Goal: Transaction & Acquisition: Purchase product/service

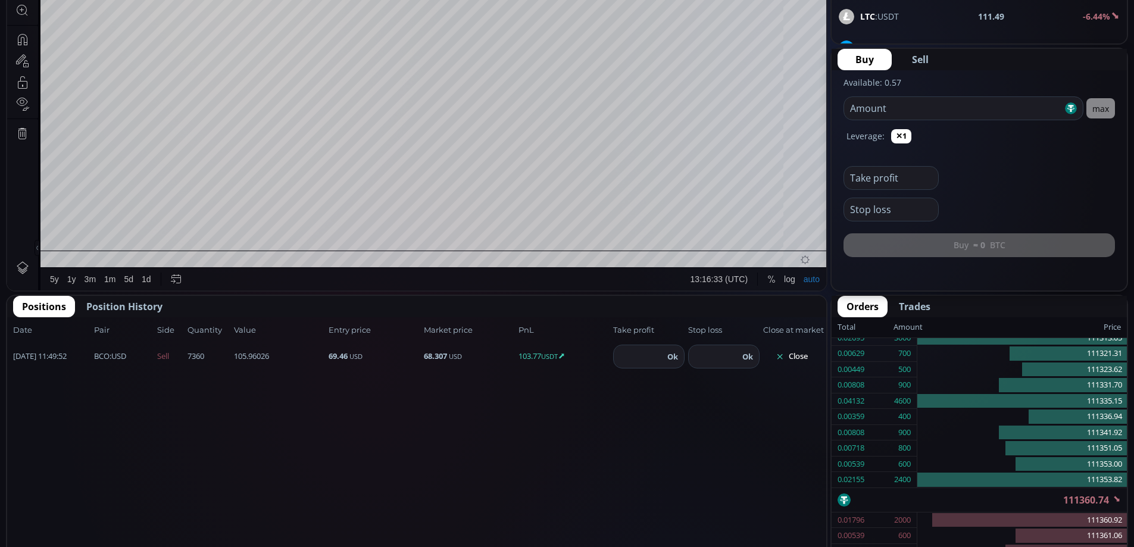
scroll to position [377, 0]
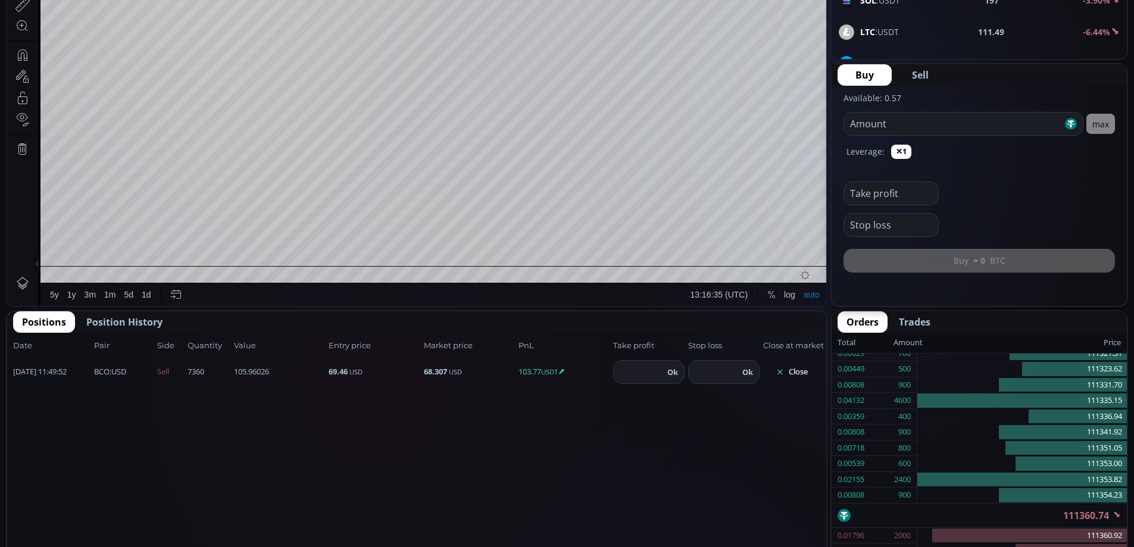
click at [124, 320] on span "Position History" at bounding box center [124, 322] width 76 height 14
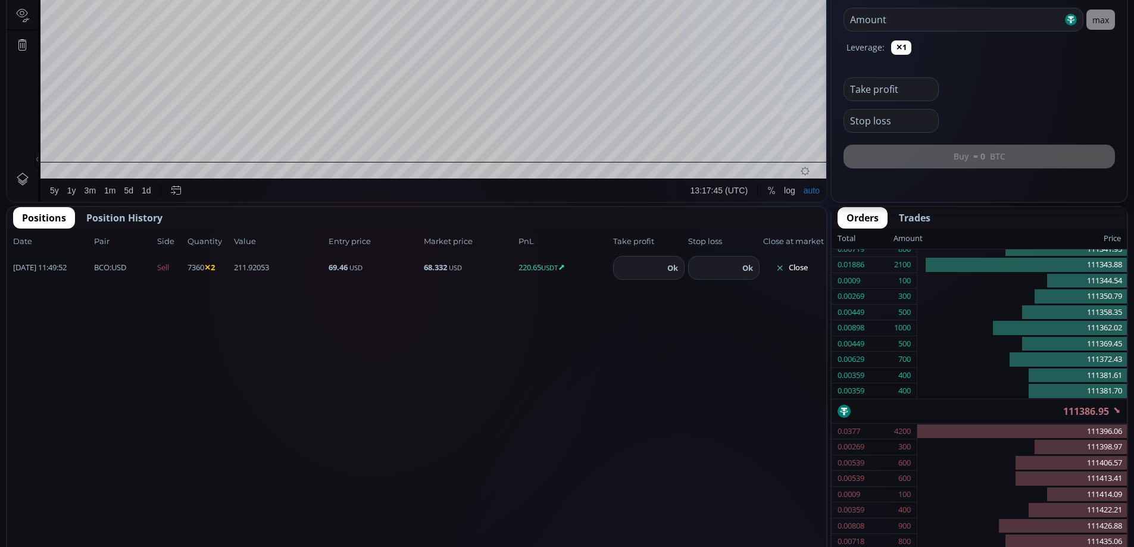
scroll to position [545, 0]
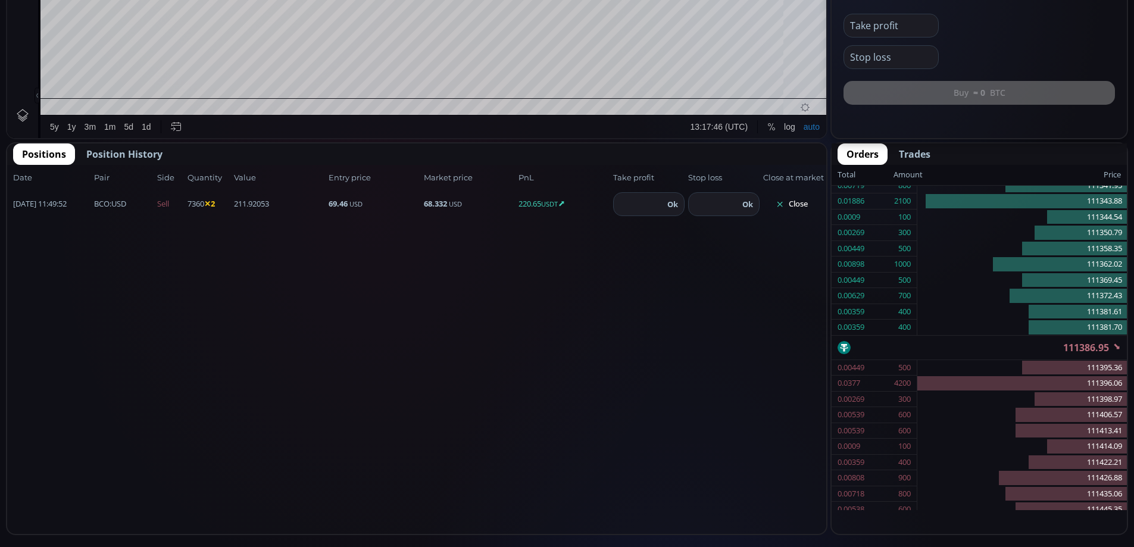
click at [795, 198] on button "Close" at bounding box center [791, 204] width 57 height 19
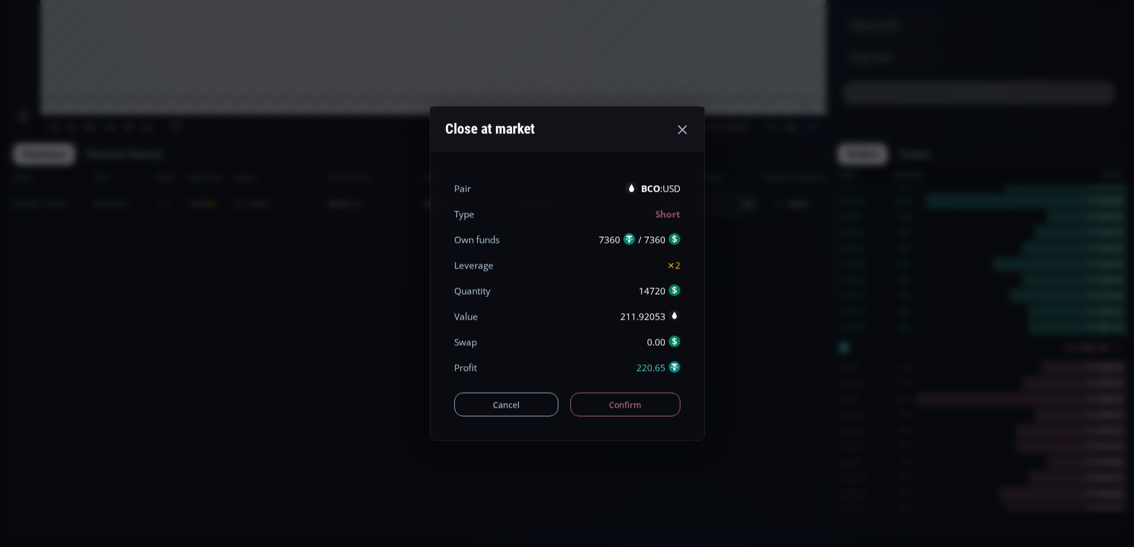
click at [637, 405] on button "Confirm" at bounding box center [625, 405] width 110 height 24
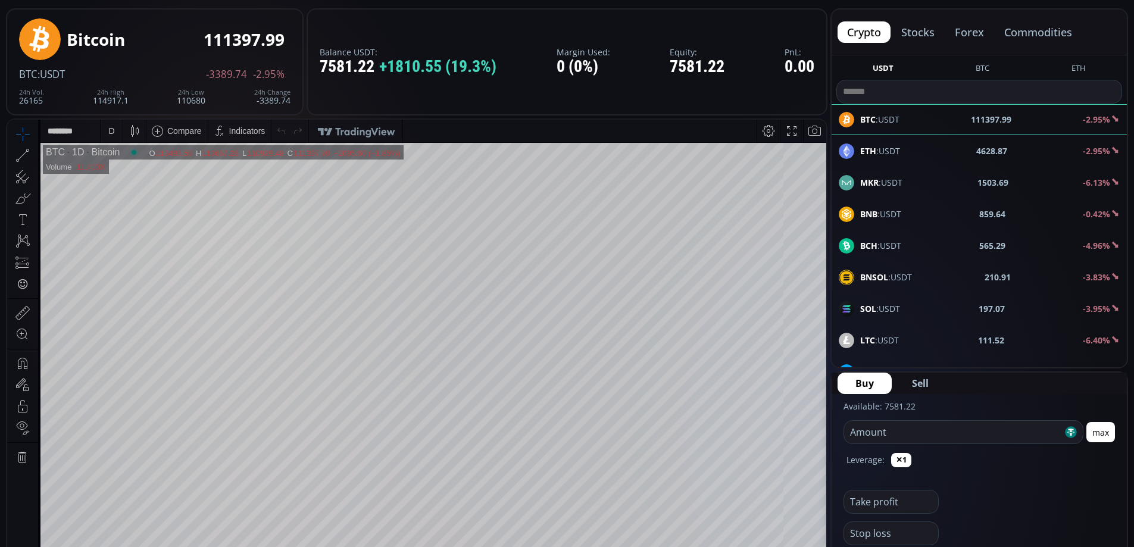
scroll to position [0, 0]
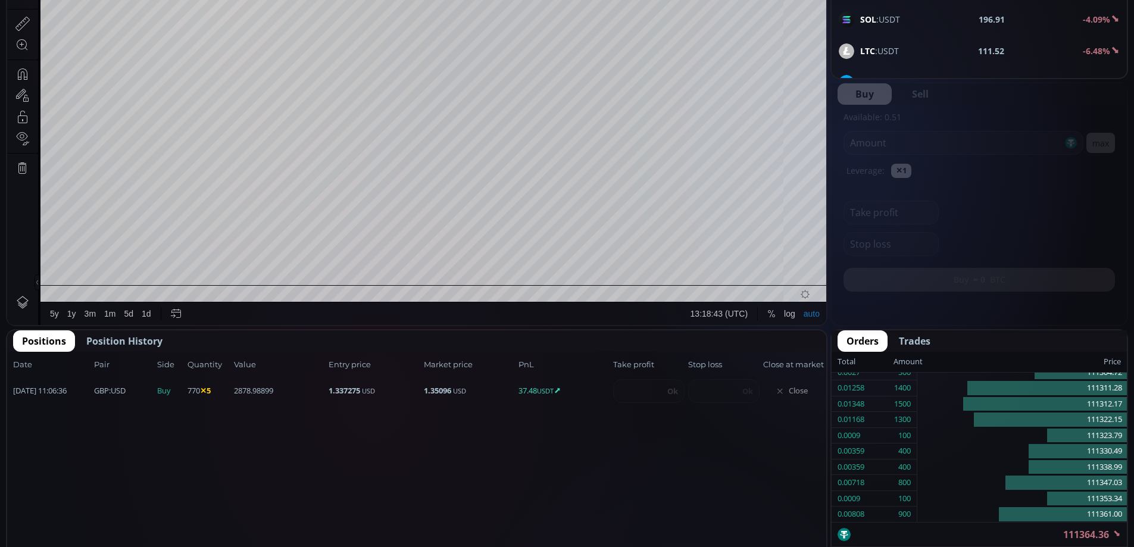
scroll to position [374, 0]
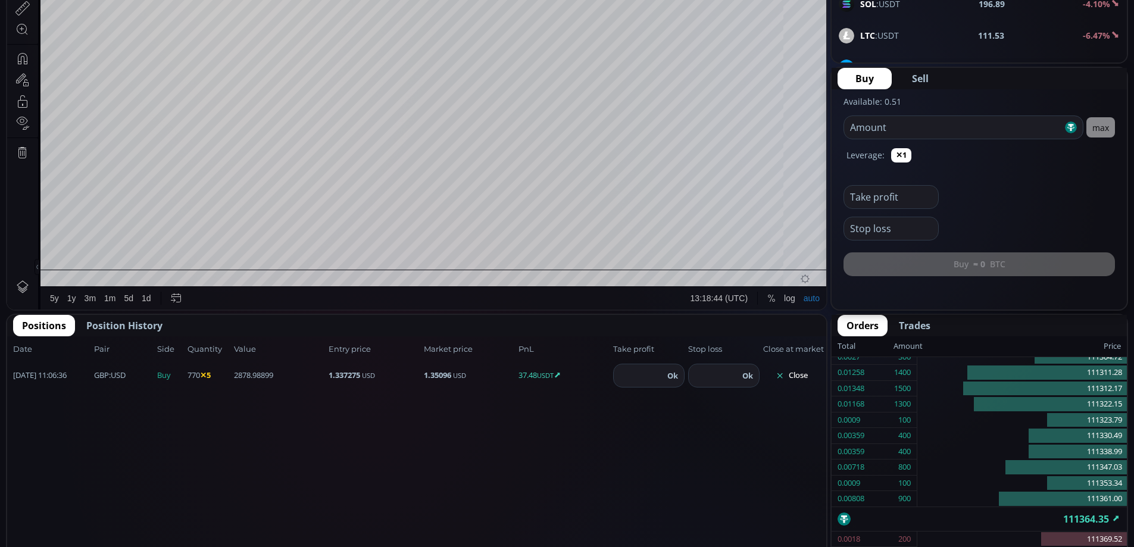
click at [801, 374] on button "Close" at bounding box center [791, 375] width 57 height 19
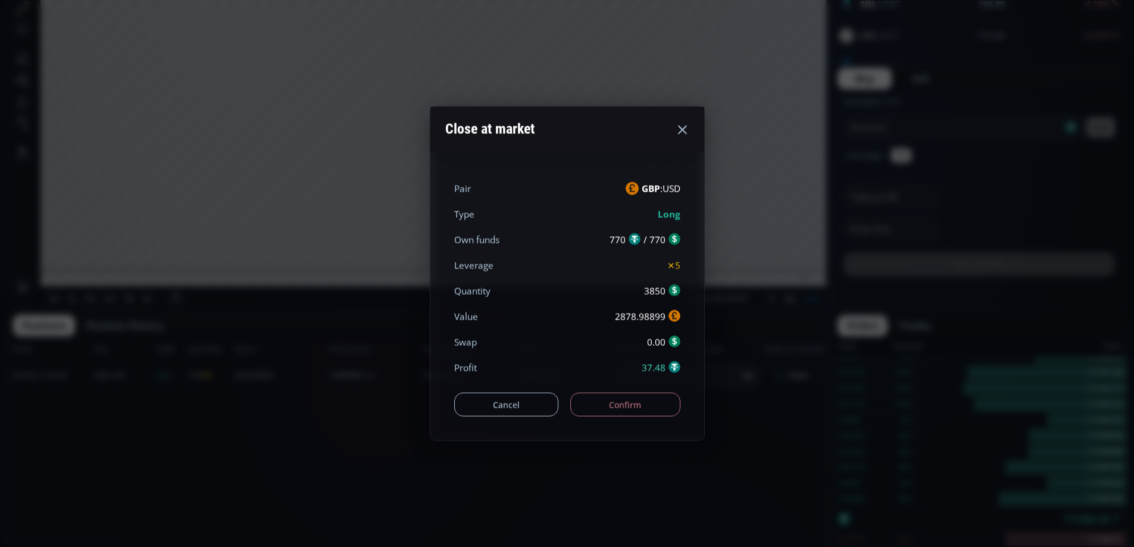
click at [615, 399] on button "Confirm" at bounding box center [625, 405] width 110 height 24
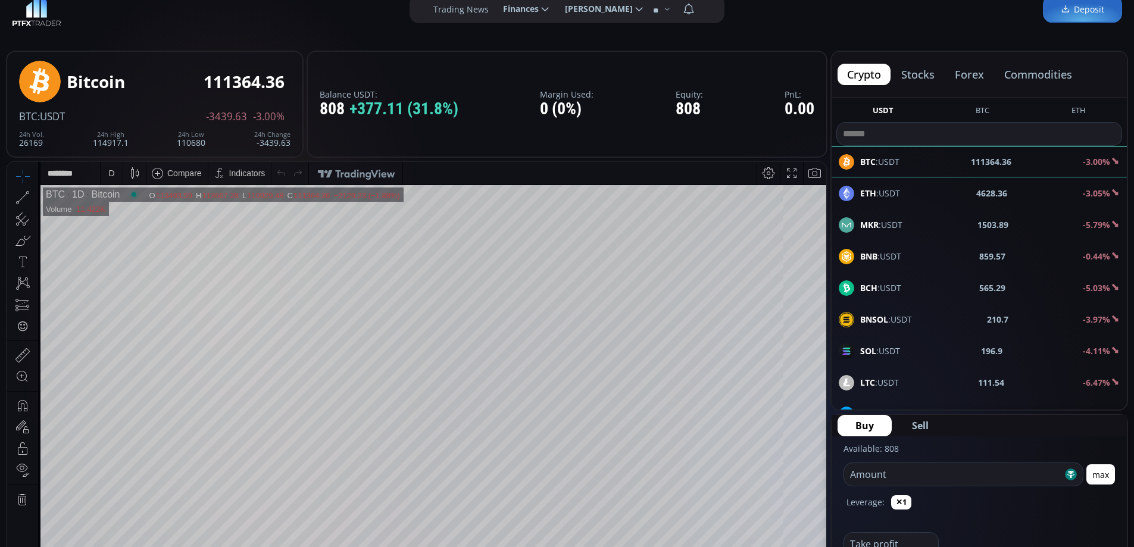
scroll to position [25, 0]
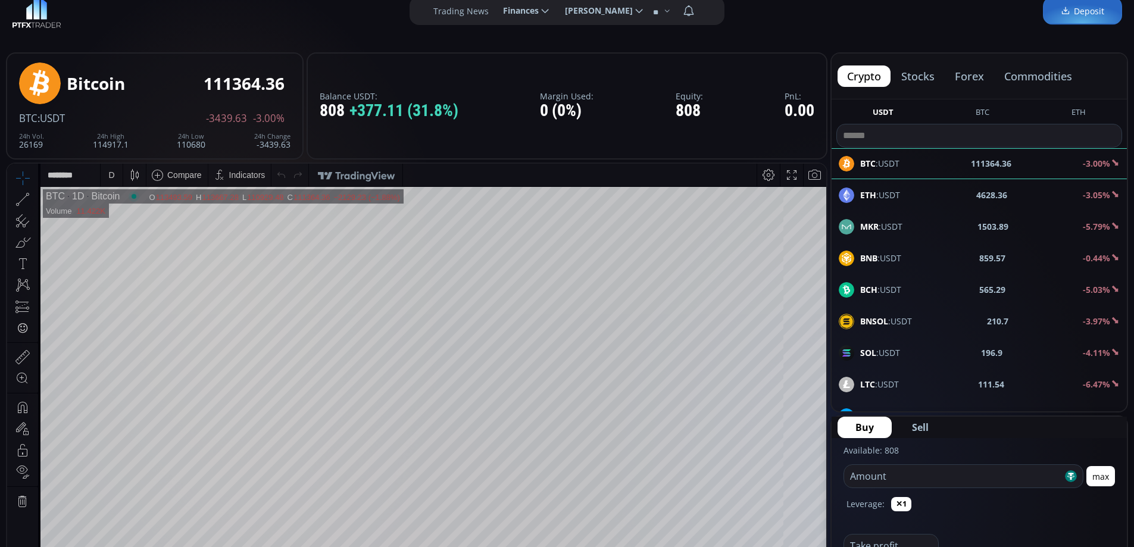
click at [972, 74] on button "forex" at bounding box center [969, 75] width 48 height 21
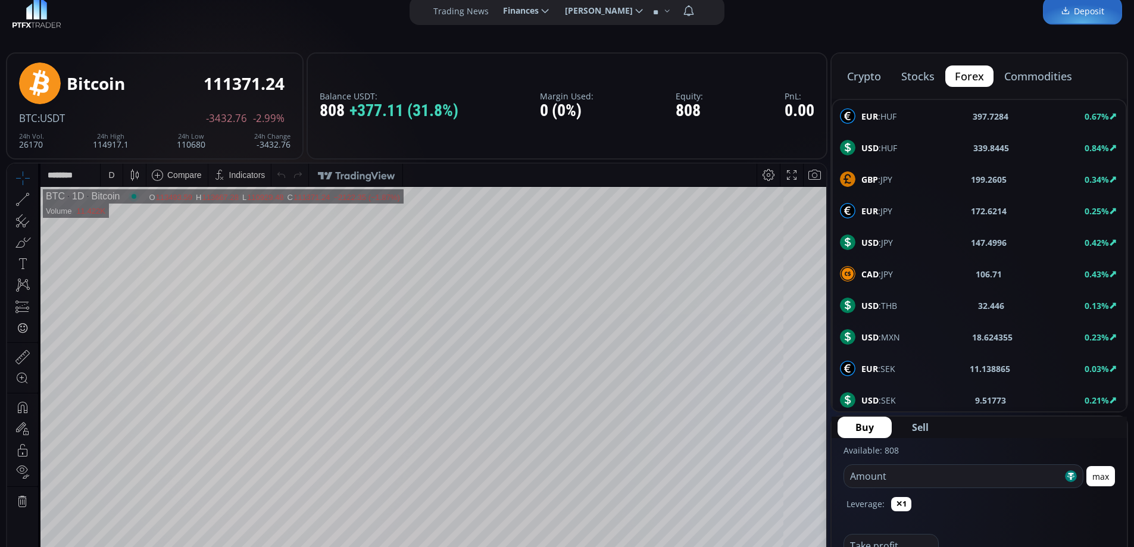
click at [898, 240] on div "USD :JPY 147.4996 0.42%" at bounding box center [979, 242] width 279 height 15
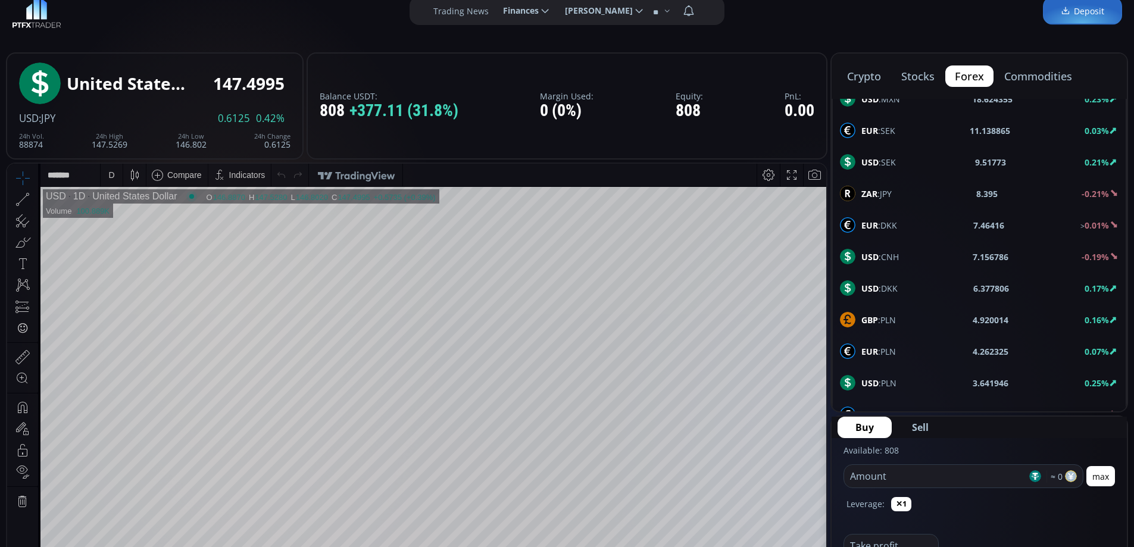
scroll to position [476, 0]
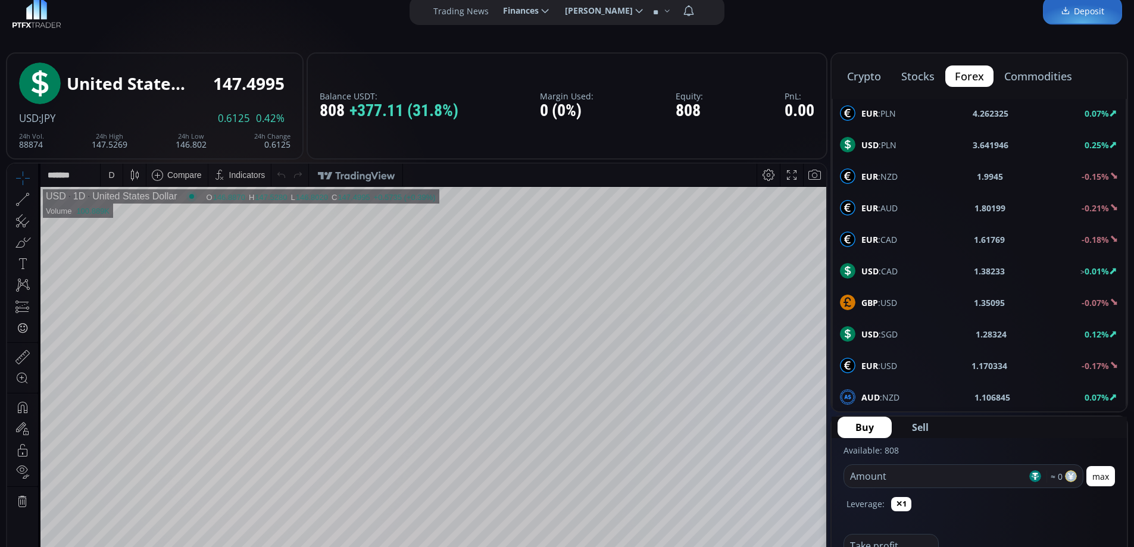
click at [891, 299] on span "GBP :USD" at bounding box center [879, 302] width 36 height 13
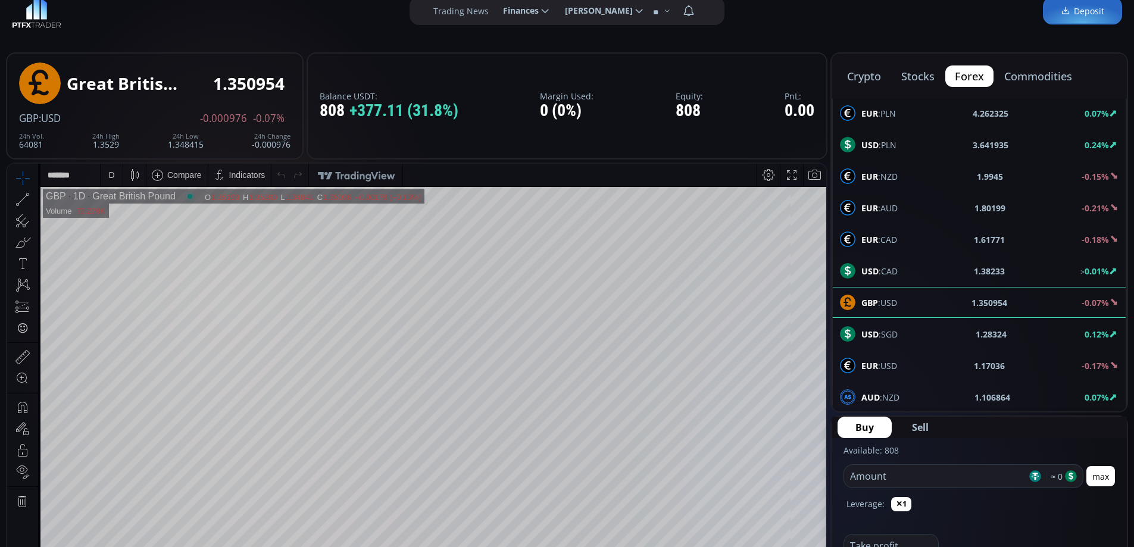
click at [894, 362] on span "EUR :USD" at bounding box center [879, 366] width 36 height 13
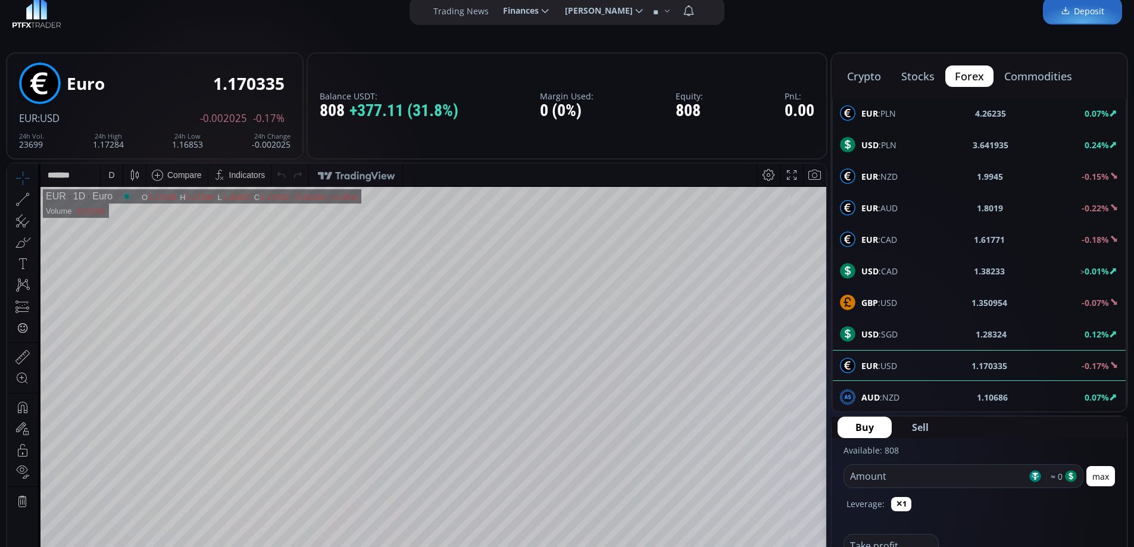
click at [111, 180] on div "D" at bounding box center [112, 175] width 10 height 23
click at [122, 321] on div "1 hour" at bounding box center [142, 316] width 83 height 19
click at [920, 476] on input "number" at bounding box center [935, 476] width 183 height 23
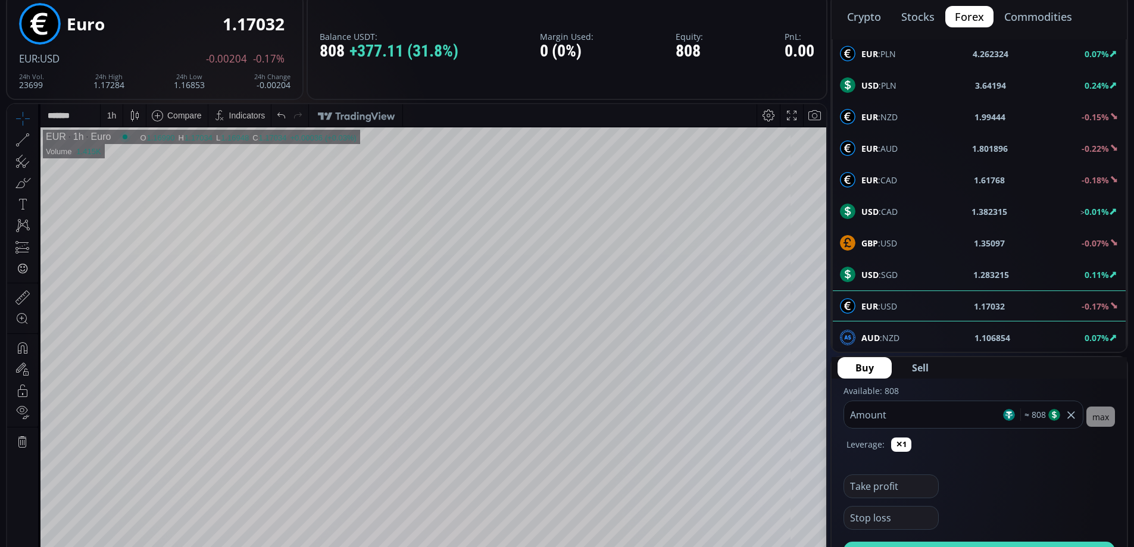
type input "***"
click at [1026, 542] on button "Buy ≈ 690.40946 EUR" at bounding box center [979, 554] width 271 height 24
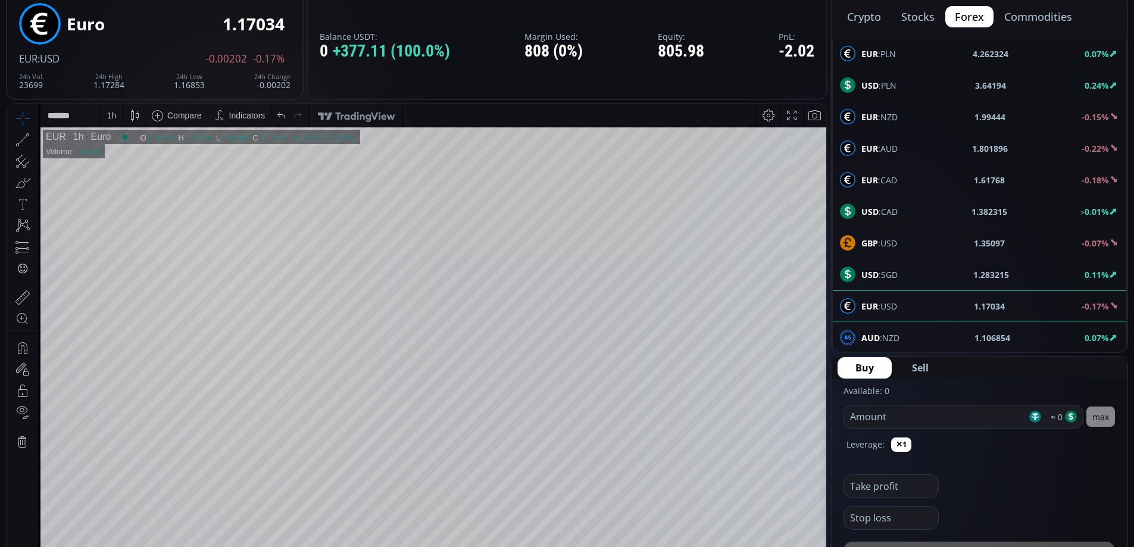
scroll to position [263, 0]
